Goal: Navigation & Orientation: Find specific page/section

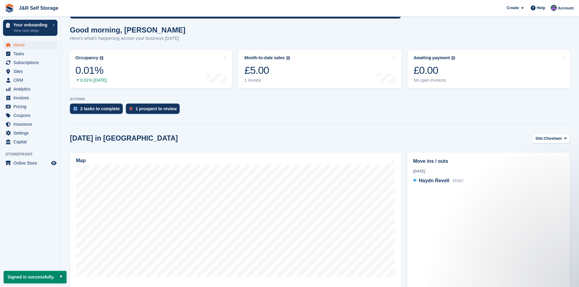
scroll to position [66, 0]
click at [258, 75] on div "£5.00" at bounding box center [266, 70] width 45 height 12
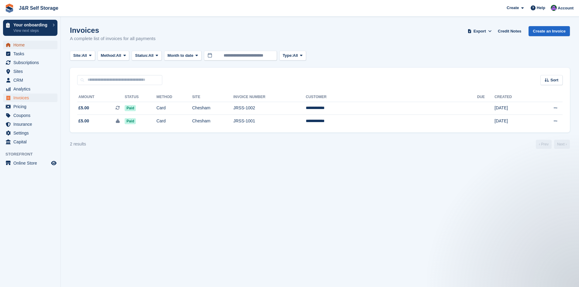
click at [21, 44] on span "Home" at bounding box center [31, 45] width 36 height 9
